Goal: Task Accomplishment & Management: Use online tool/utility

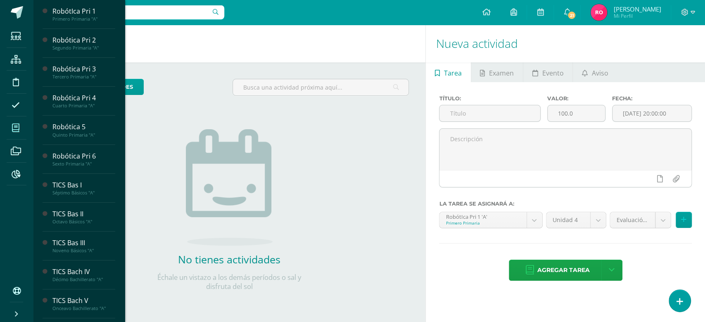
click at [17, 127] on icon at bounding box center [15, 128] width 7 height 8
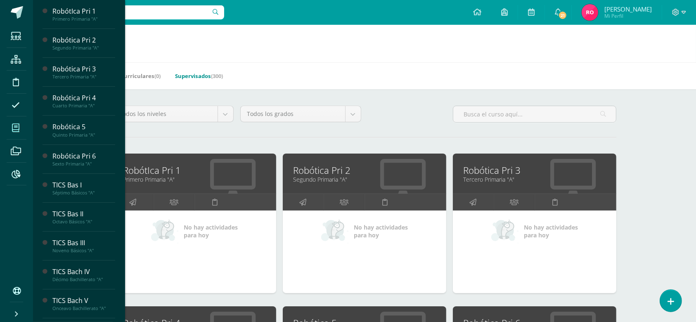
click at [197, 77] on link "Supervisados (300)" at bounding box center [199, 75] width 48 height 13
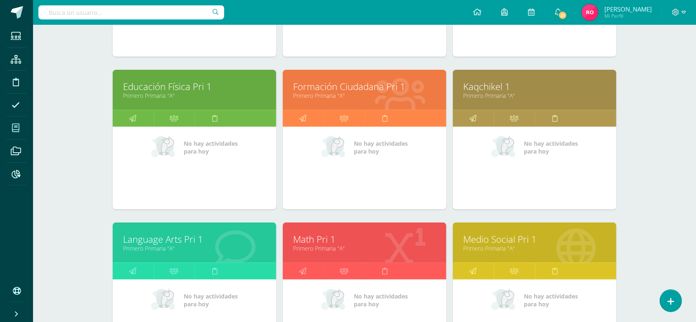
scroll to position [213, 0]
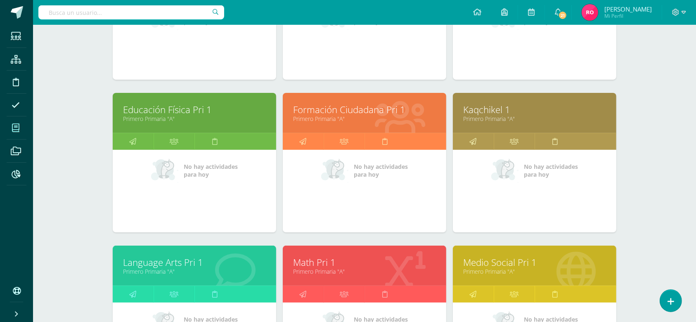
click at [187, 17] on input "text" at bounding box center [131, 12] width 186 height 14
type input "quimica"
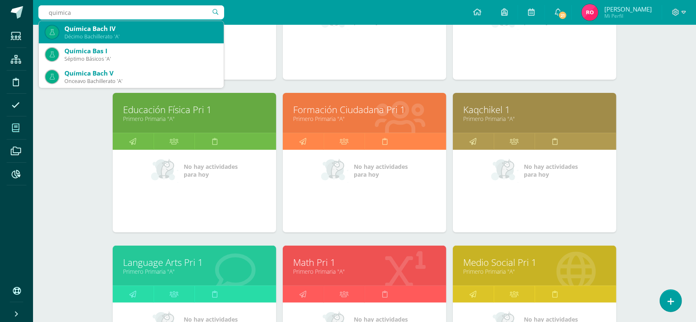
click at [147, 28] on div "Química Bach IV" at bounding box center [140, 28] width 153 height 9
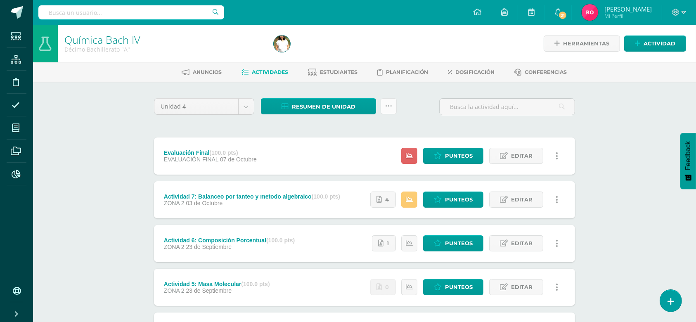
click at [389, 106] on icon at bounding box center [388, 106] width 7 height 7
click at [469, 157] on span "Punteos" at bounding box center [459, 155] width 28 height 15
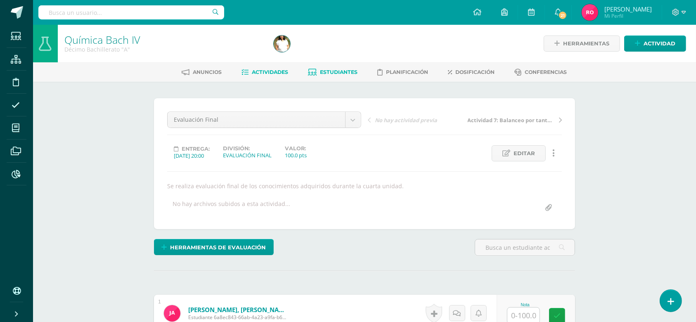
click at [338, 73] on span "Estudiantes" at bounding box center [339, 72] width 38 height 6
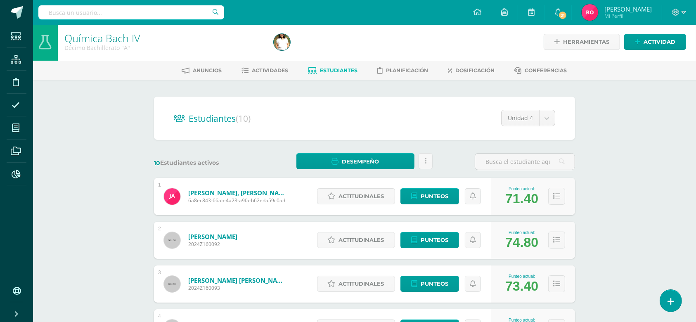
scroll to position [1, 0]
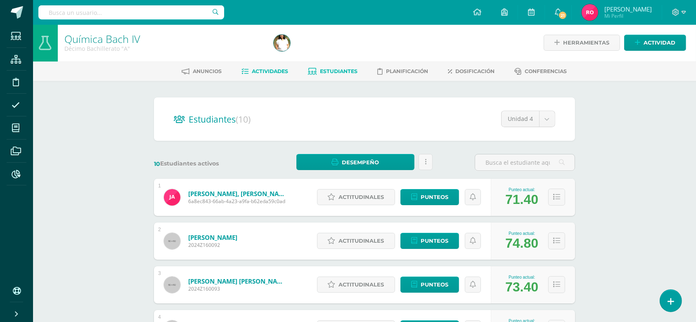
click at [264, 69] on span "Actividades" at bounding box center [270, 71] width 36 height 6
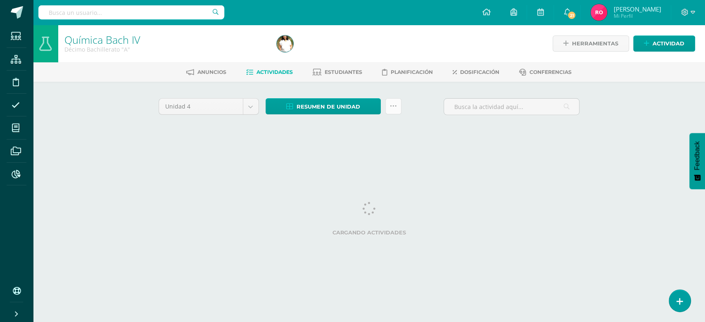
click at [398, 107] on link at bounding box center [393, 106] width 16 height 16
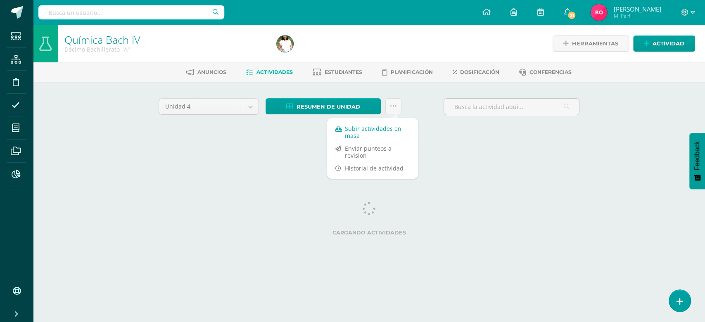
click at [375, 130] on link "Subir actividades en masa" at bounding box center [372, 132] width 91 height 20
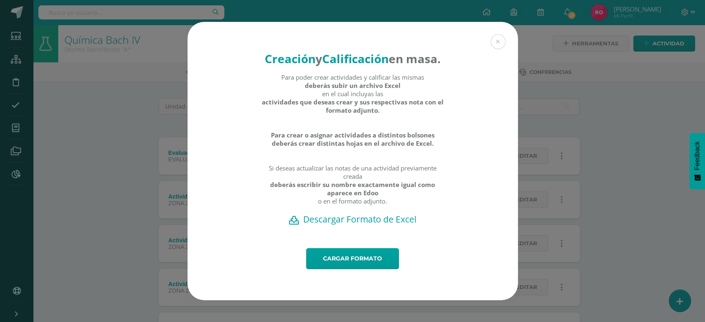
click at [371, 225] on h2 "Descargar Formato de Excel" at bounding box center [352, 219] width 301 height 12
click at [492, 34] on button at bounding box center [497, 41] width 15 height 15
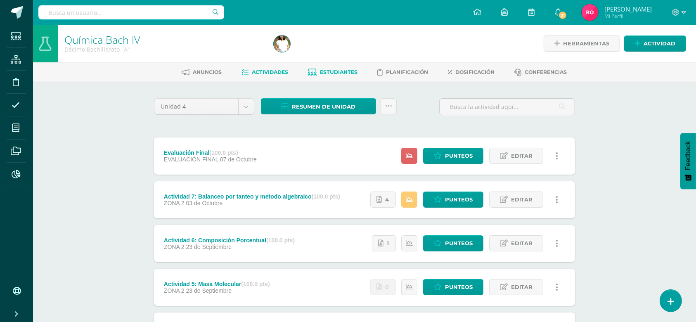
click at [326, 74] on span "Estudiantes" at bounding box center [339, 72] width 38 height 6
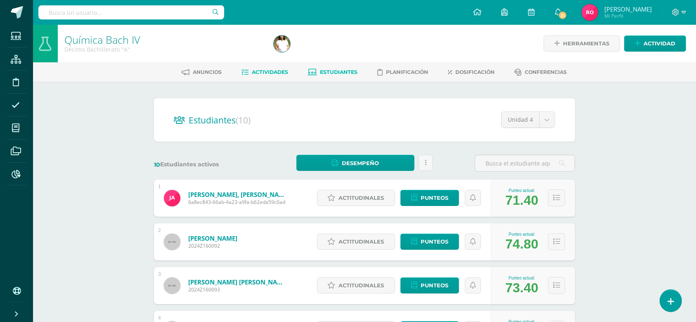
click at [267, 74] on span "Actividades" at bounding box center [270, 72] width 36 height 6
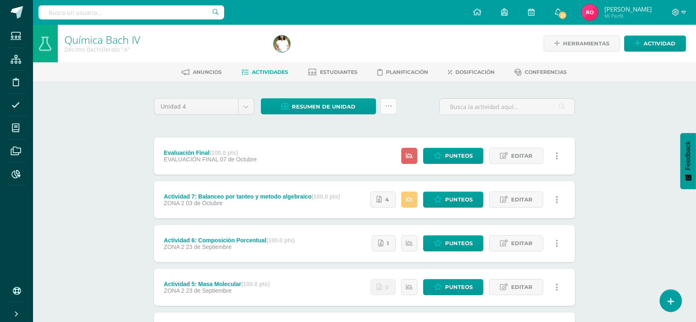
click at [388, 108] on icon at bounding box center [388, 106] width 7 height 7
click at [368, 127] on link "Subir actividades en masa" at bounding box center [368, 132] width 91 height 20
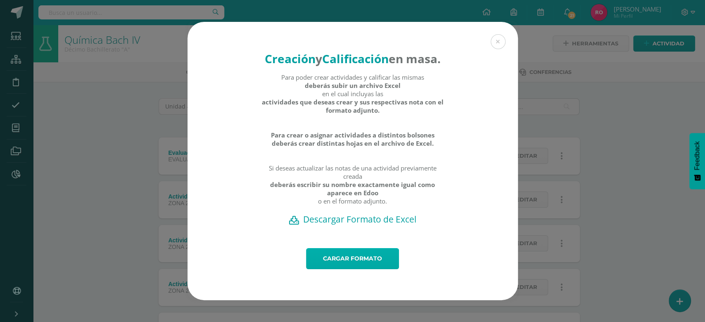
click at [342, 269] on link "Cargar formato" at bounding box center [352, 258] width 93 height 21
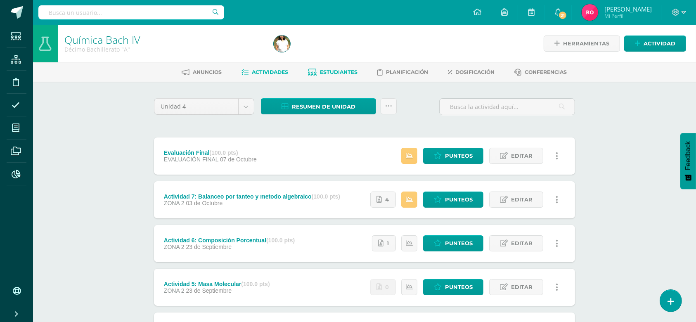
click at [347, 72] on span "Estudiantes" at bounding box center [339, 72] width 38 height 6
